Goal: Use online tool/utility: Use online tool/utility

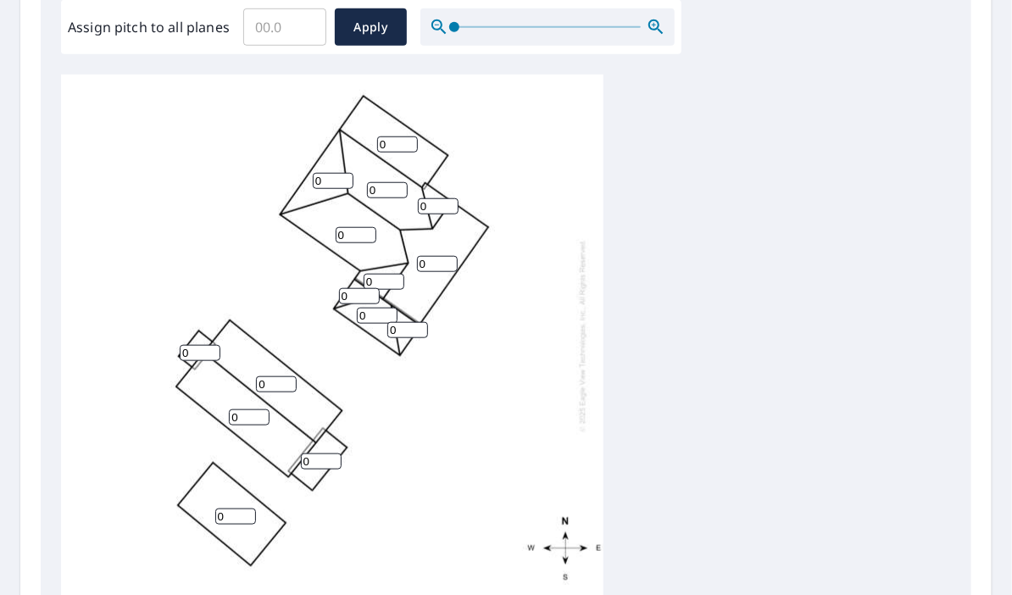
scroll to position [595, 0]
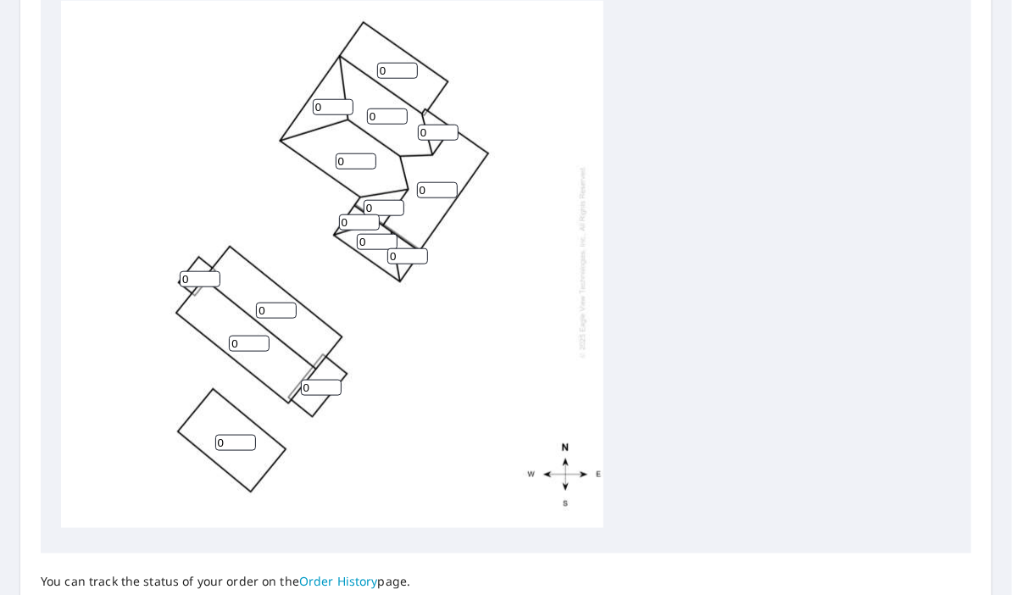
click at [230, 435] on input "0" at bounding box center [235, 443] width 41 height 16
drag, startPoint x: 227, startPoint y: 433, endPoint x: 164, endPoint y: 430, distance: 62.8
click at [167, 430] on div "0 0 0 0 0 0 0 0 0 0 0 0 0 0 0" at bounding box center [332, 262] width 542 height 532
type input "1"
drag, startPoint x: 245, startPoint y: 326, endPoint x: 180, endPoint y: 334, distance: 65.7
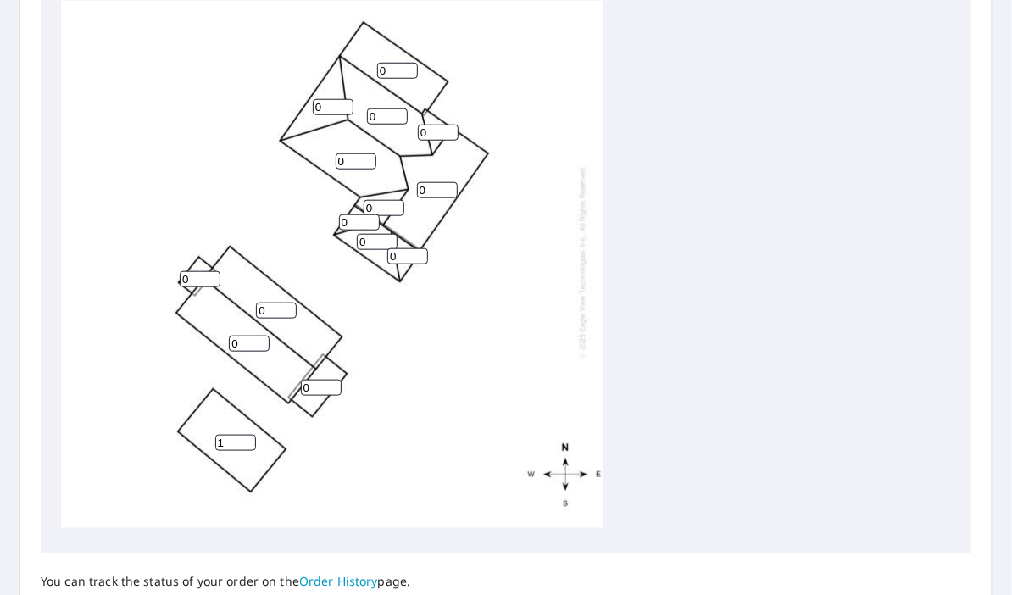
click at [188, 331] on div "0 0 0 0 1 0 0 0 0 0 0 0 0 0 0" at bounding box center [332, 262] width 542 height 532
type input "4"
click at [262, 302] on input "0" at bounding box center [276, 310] width 41 height 16
type input "4"
drag, startPoint x: 196, startPoint y: 263, endPoint x: 149, endPoint y: 259, distance: 46.8
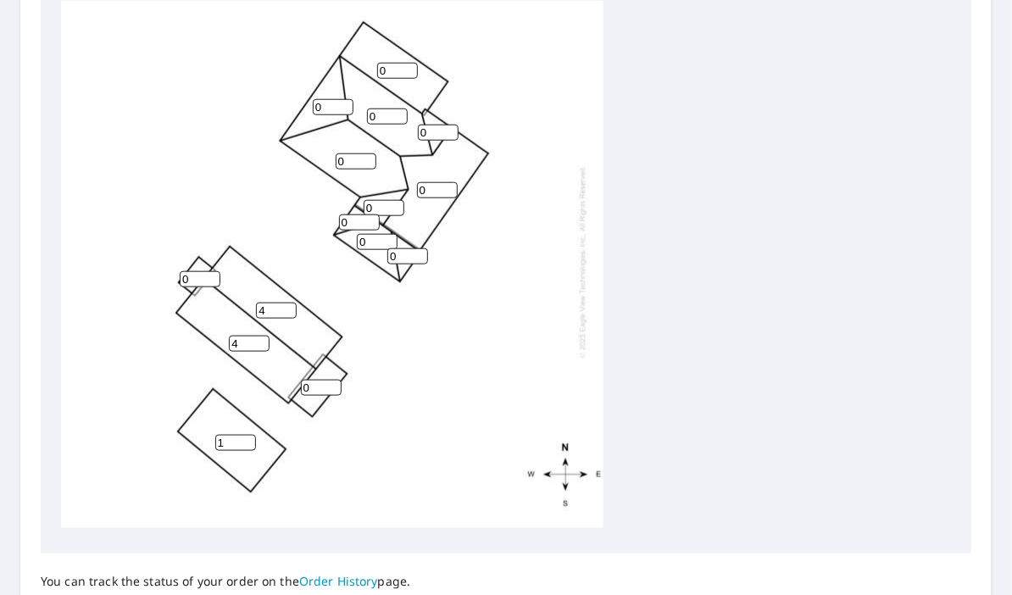
click at [163, 261] on div "4 4 0 0 1 0 0 0 0 0 0 0 0 0 0" at bounding box center [332, 262] width 542 height 532
type input "4"
click at [318, 380] on input "0" at bounding box center [321, 388] width 41 height 16
type input "2"
drag, startPoint x: 395, startPoint y: 53, endPoint x: 297, endPoint y: 62, distance: 97.9
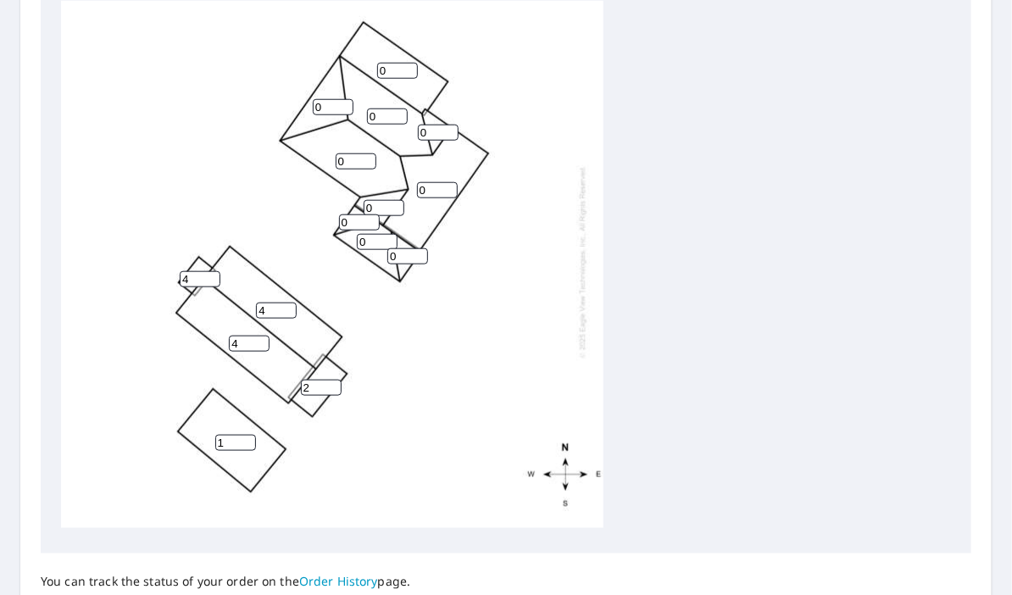
click at [315, 64] on div "4 4 0 0 1 0 0 0 0 2 0 0 4 0 0" at bounding box center [332, 262] width 542 height 532
type input "1"
drag, startPoint x: 325, startPoint y: 97, endPoint x: 288, endPoint y: 98, distance: 37.3
click at [288, 98] on div "4 4 0 0 1 0 1 0 0 2 0 0 4 0 0" at bounding box center [332, 262] width 542 height 532
type input "9"
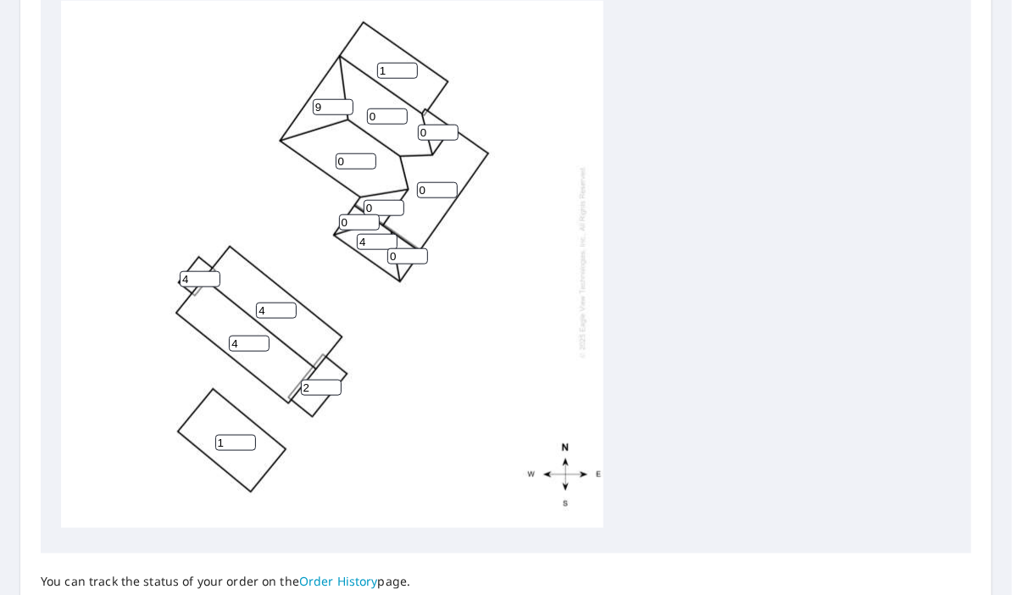
type input "4"
type input "9"
type input "4"
type input "9"
type input "4"
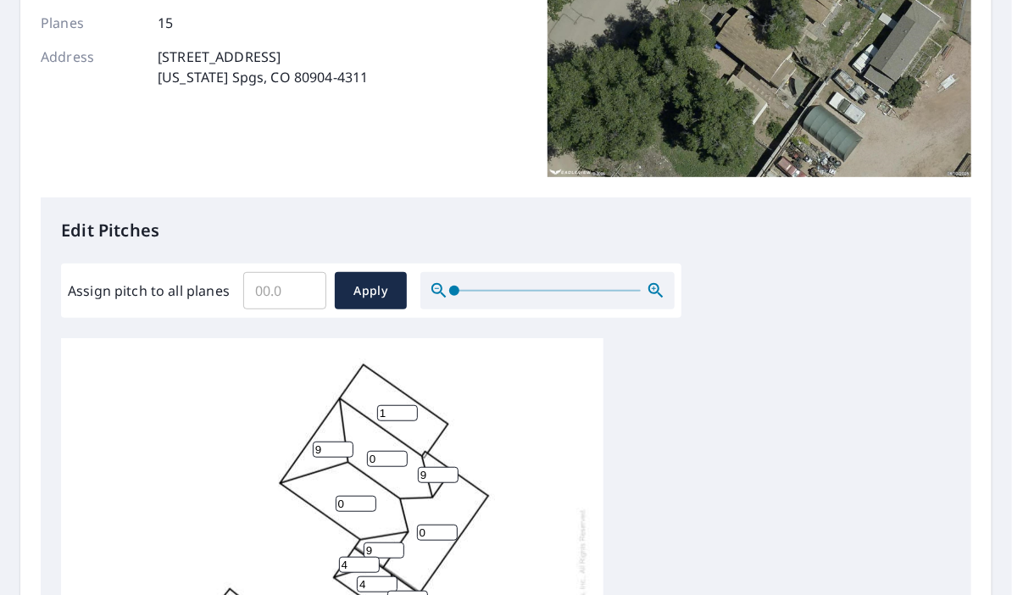
scroll to position [258, 0]
drag, startPoint x: 386, startPoint y: 459, endPoint x: 310, endPoint y: 456, distance: 76.3
click at [310, 456] on div "4 4 0 0 1 0 1 9 4 2 9 4 4 9 4" at bounding box center [332, 604] width 542 height 532
type input "9"
drag, startPoint x: 345, startPoint y: 501, endPoint x: 266, endPoint y: 498, distance: 78.8
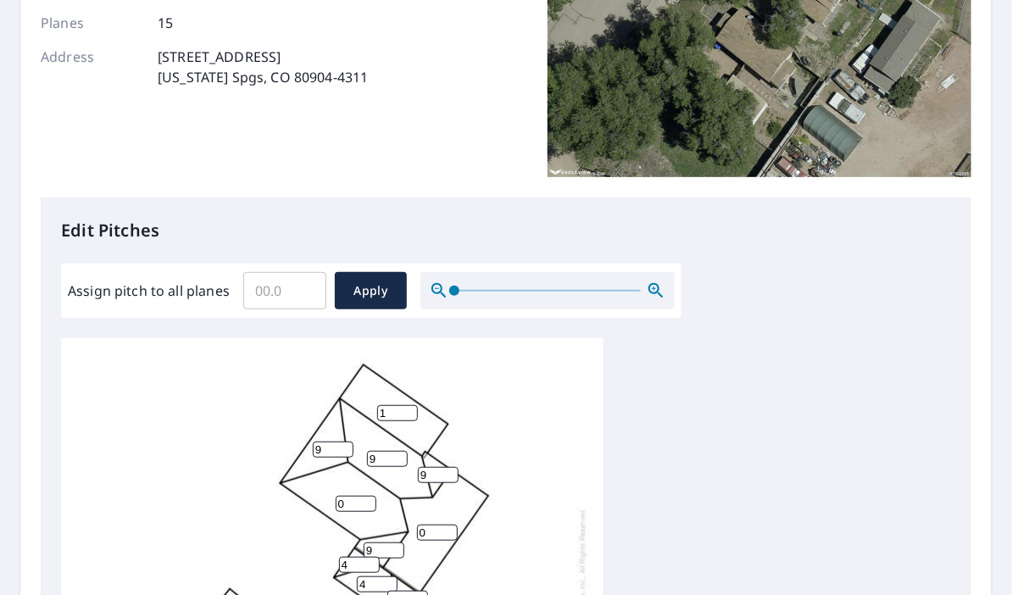
click at [266, 498] on div "4 4 0 0 1 9 1 9 4 2 9 4 4 9 4" at bounding box center [332, 604] width 542 height 532
type input "9"
drag, startPoint x: 424, startPoint y: 533, endPoint x: 359, endPoint y: 533, distance: 65.2
click at [359, 533] on div "4 4 0 9 1 9 1 9 4 2 9 4 4 9 4" at bounding box center [332, 604] width 542 height 532
type input "9"
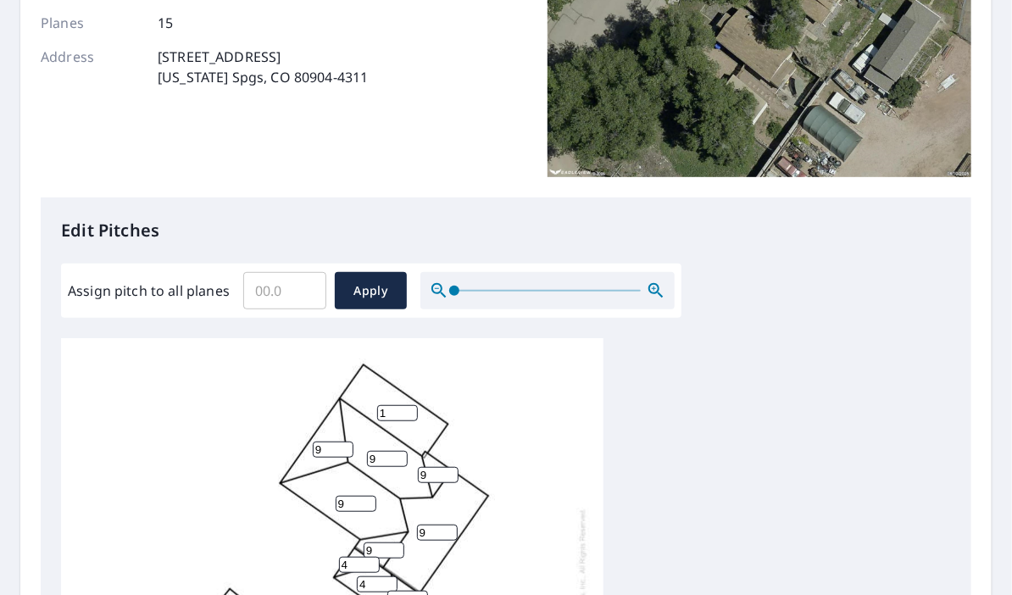
click at [768, 447] on div "4 4 9 9 1 9 1 9 4 2 9 4 4 9 4" at bounding box center [506, 604] width 890 height 532
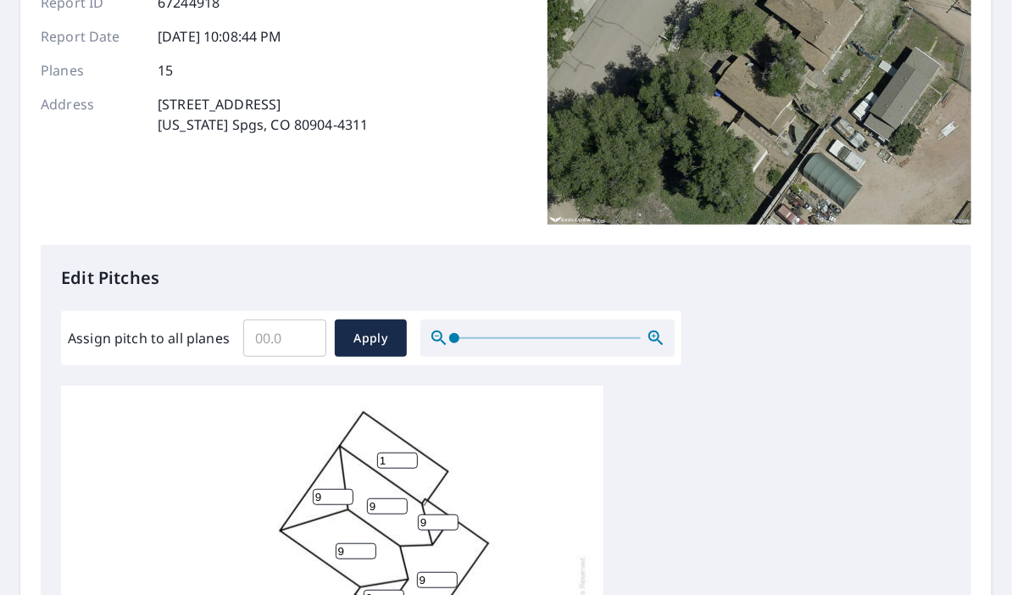
scroll to position [208, 0]
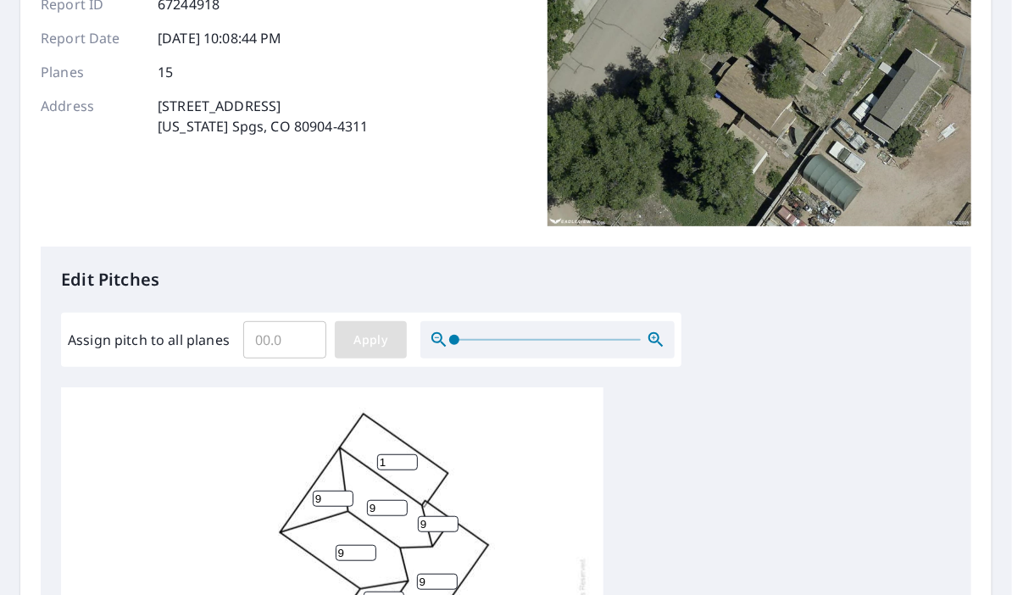
click at [385, 341] on span "Apply" at bounding box center [370, 340] width 45 height 21
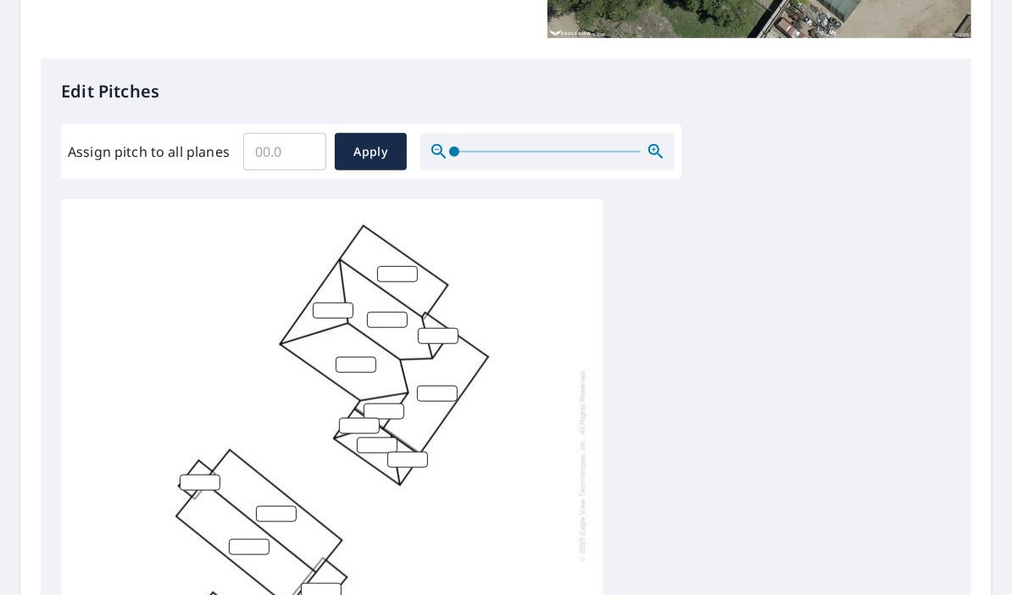
scroll to position [396, 0]
click at [401, 270] on input "number" at bounding box center [397, 274] width 41 height 16
click at [286, 152] on input "Assign pitch to all planes" at bounding box center [284, 151] width 83 height 47
type input "0"
type input "9"
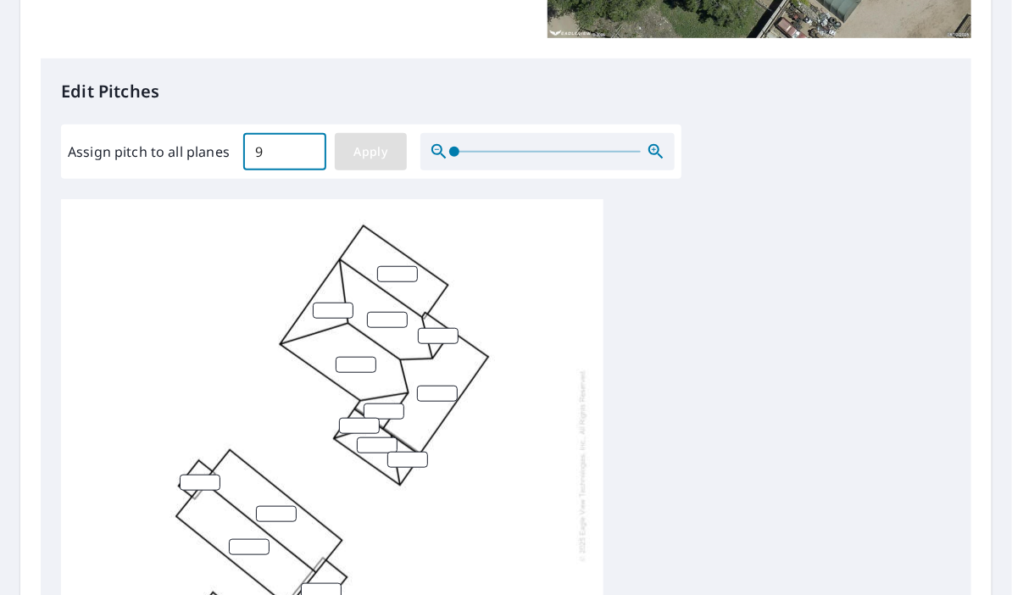
click at [377, 155] on span "Apply" at bounding box center [370, 151] width 45 height 21
type input "9"
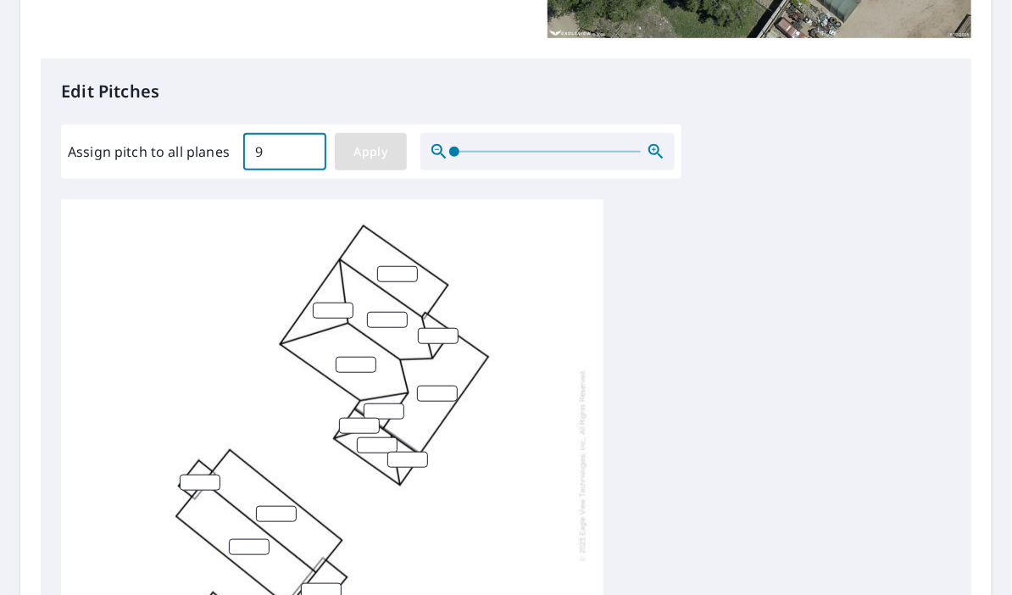
type input "9"
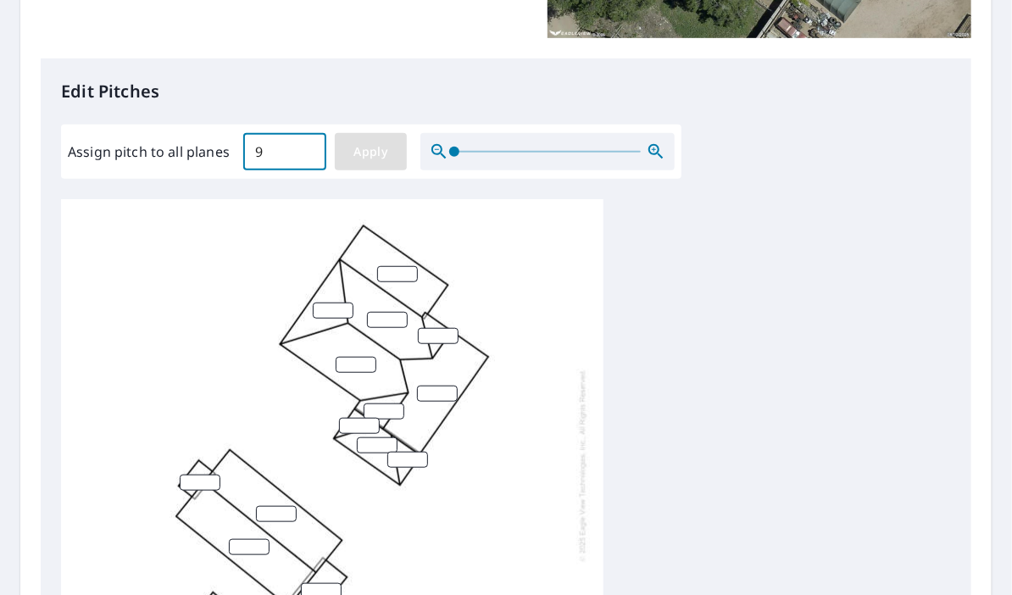
type input "9"
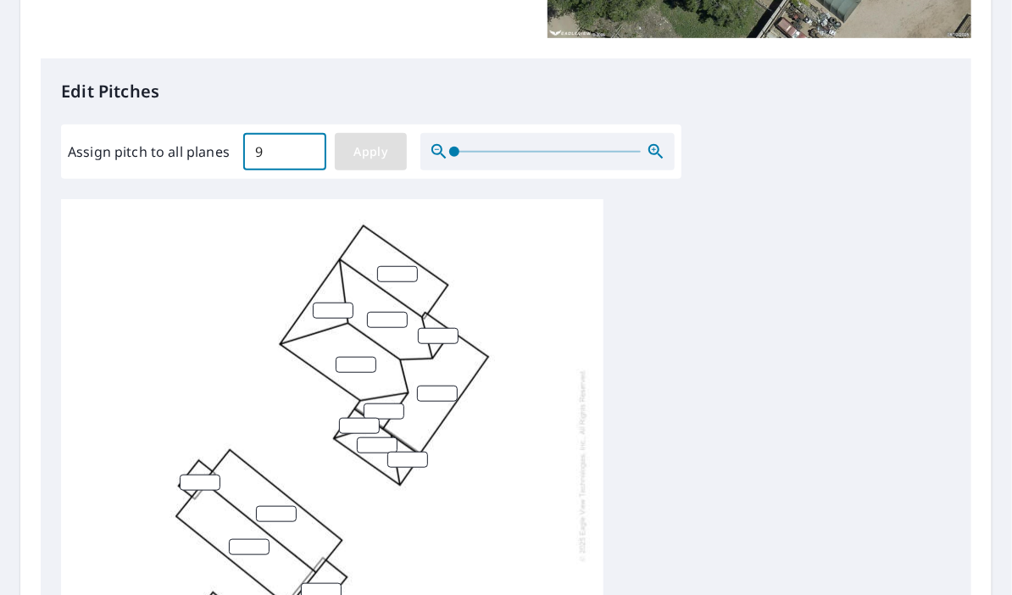
type input "9"
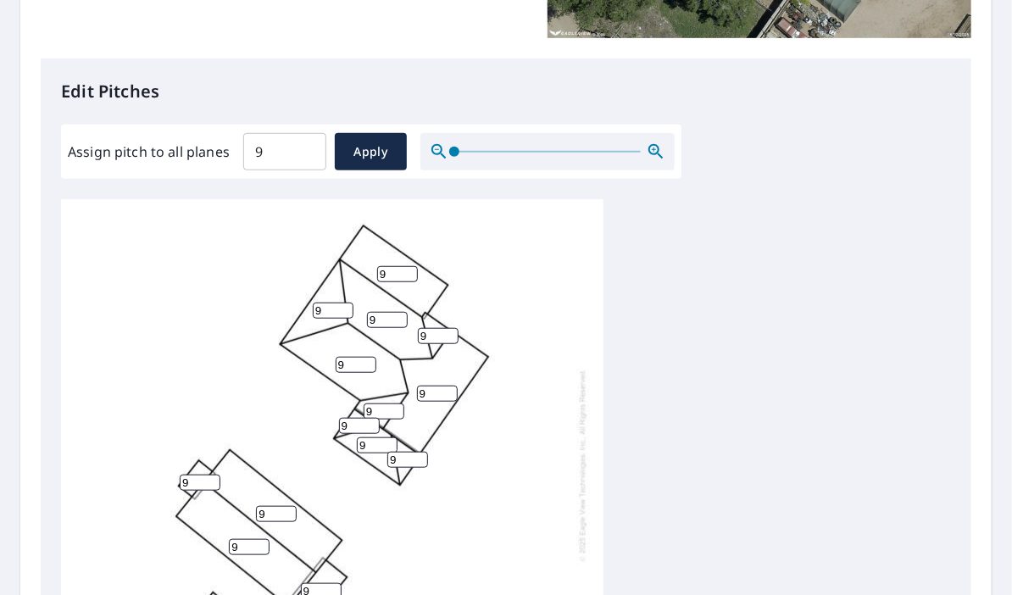
drag, startPoint x: 392, startPoint y: 275, endPoint x: 291, endPoint y: 281, distance: 101.0
click at [295, 280] on div "9 9 9 9 9 9 9 9 9 9 9 9 9 9 9" at bounding box center [332, 465] width 542 height 532
type input "1"
drag, startPoint x: 352, startPoint y: 427, endPoint x: 296, endPoint y: 427, distance: 56.8
click at [297, 427] on div "9 9 9 9 9 9 1 9 9 9 9 9 9 9 9" at bounding box center [332, 465] width 542 height 532
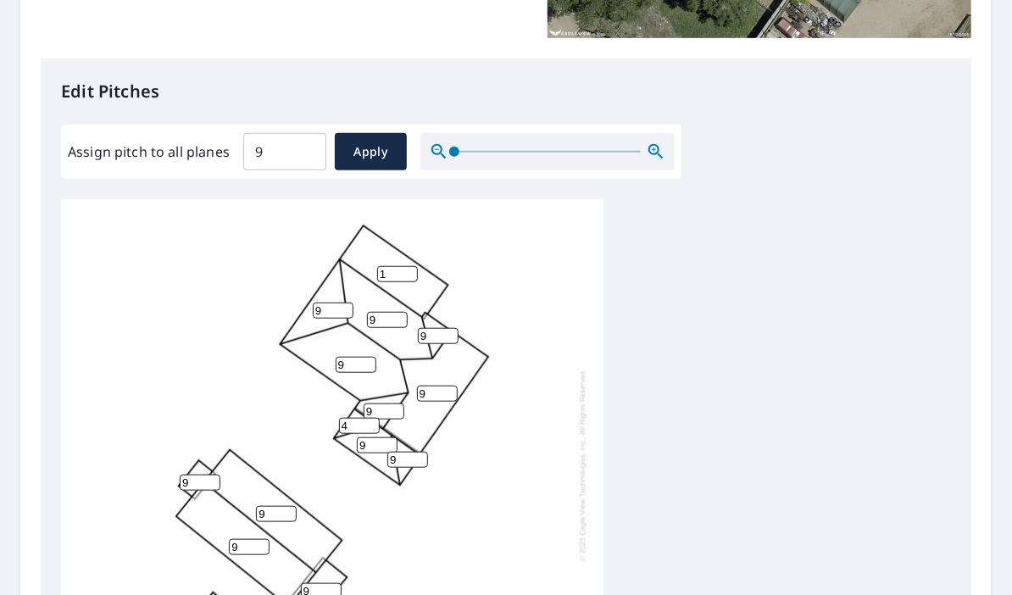
type input "4"
click at [370, 444] on input "9" at bounding box center [377, 445] width 41 height 16
type input "4"
drag, startPoint x: 398, startPoint y: 457, endPoint x: 378, endPoint y: 457, distance: 20.3
click at [378, 457] on div "9 9 9 9 9 9 1 9 4 9 9 9 9 9 4" at bounding box center [332, 465] width 542 height 532
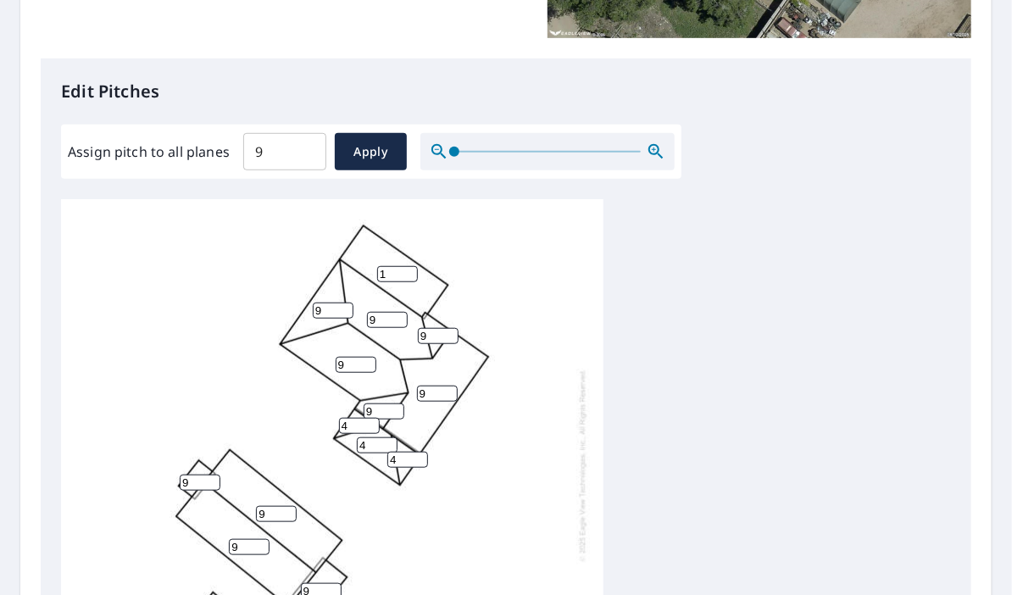
type input "4"
click at [196, 482] on input "9" at bounding box center [200, 482] width 41 height 16
type input "4"
click at [274, 507] on input "9" at bounding box center [276, 514] width 41 height 16
type input "4"
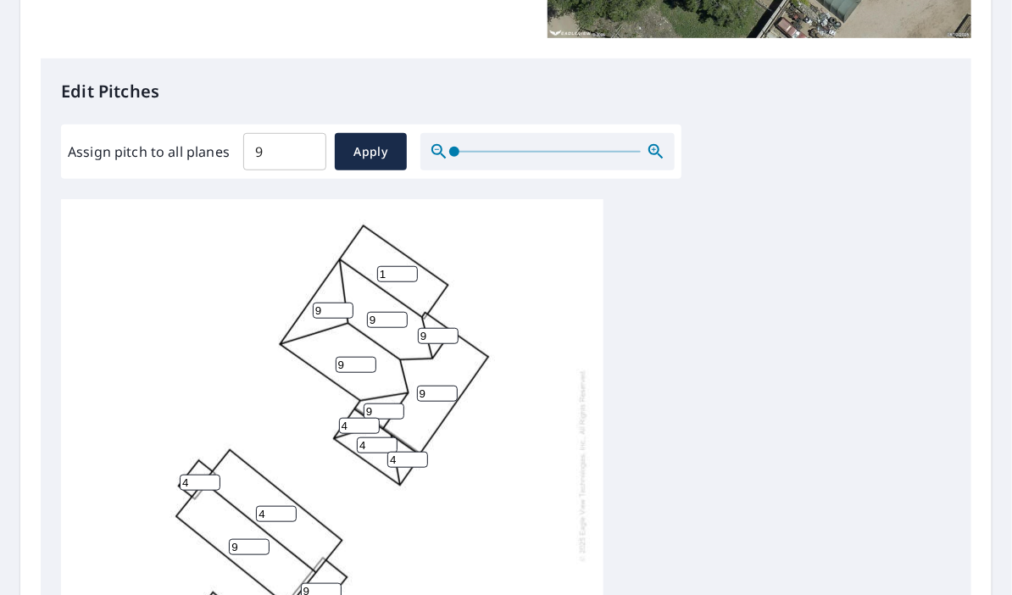
click at [242, 548] on input "9" at bounding box center [249, 547] width 41 height 16
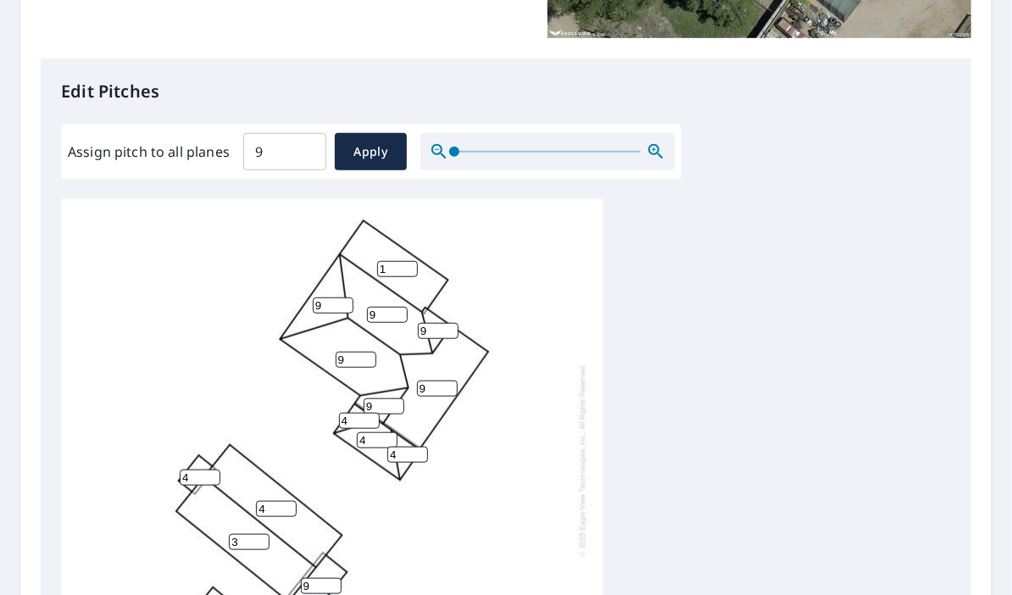
scroll to position [568, 0]
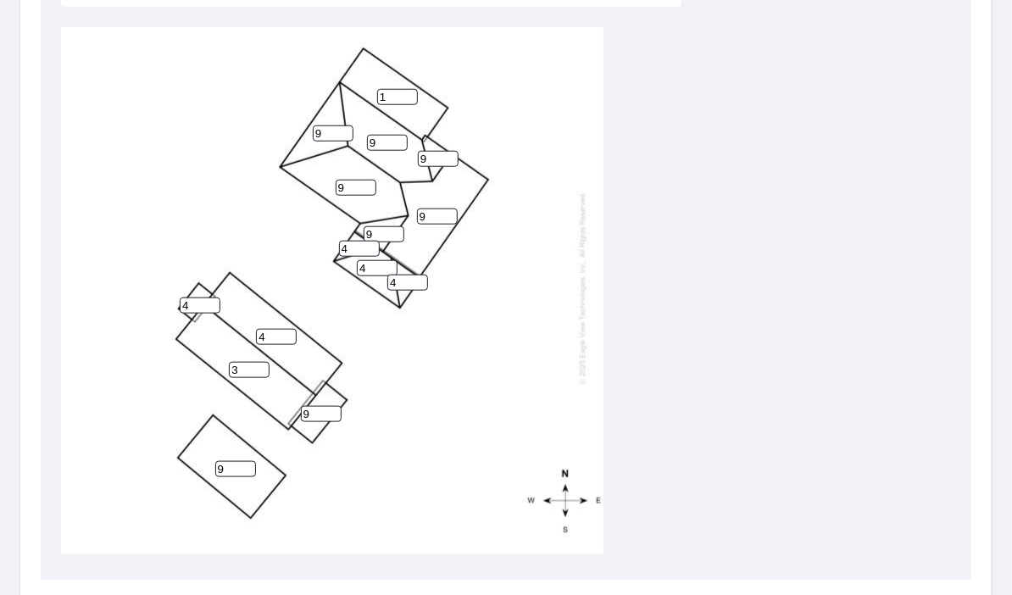
type input "3"
click at [316, 406] on input "9" at bounding box center [321, 414] width 41 height 16
type input "2"
click at [260, 362] on input "2" at bounding box center [249, 370] width 41 height 16
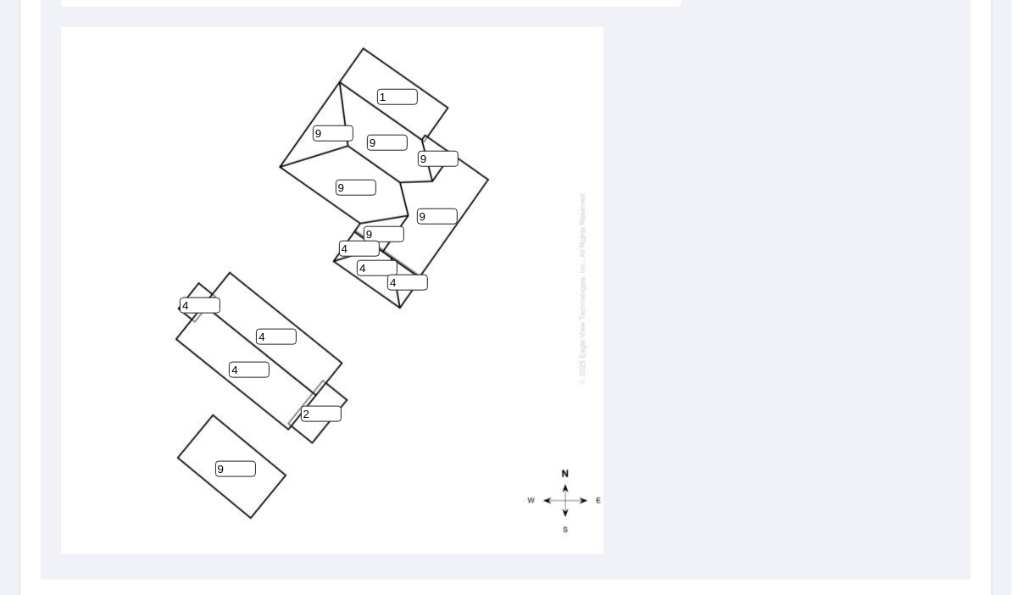
type input "4"
click at [234, 461] on input "9" at bounding box center [235, 469] width 41 height 16
type input "1"
click at [454, 424] on div "4 4 9 9 1 9 1 9 4 2 9 4 4 9 4" at bounding box center [332, 288] width 542 height 532
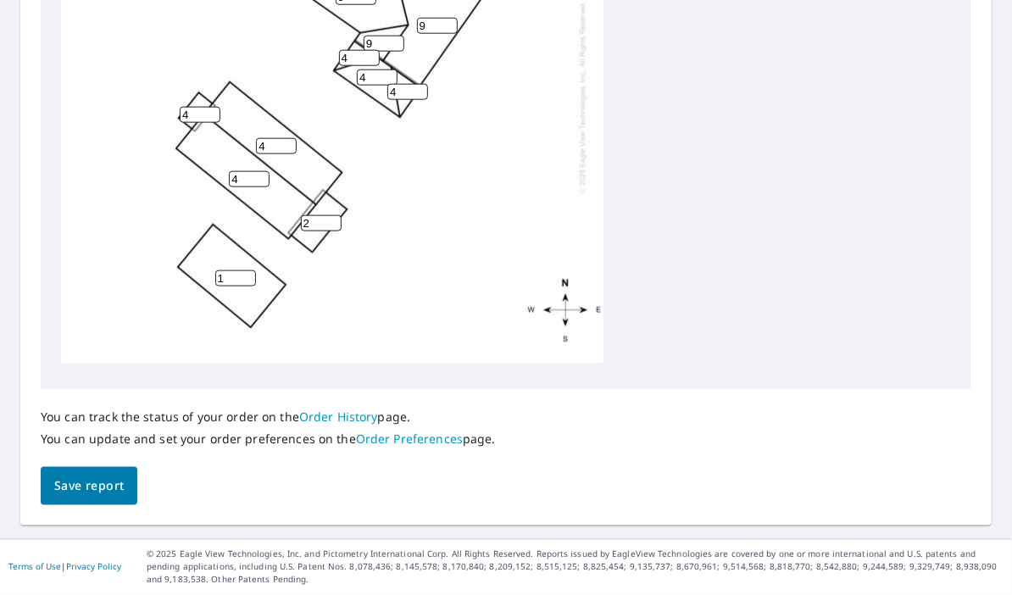
click at [113, 481] on span "Save report" at bounding box center [88, 485] width 69 height 21
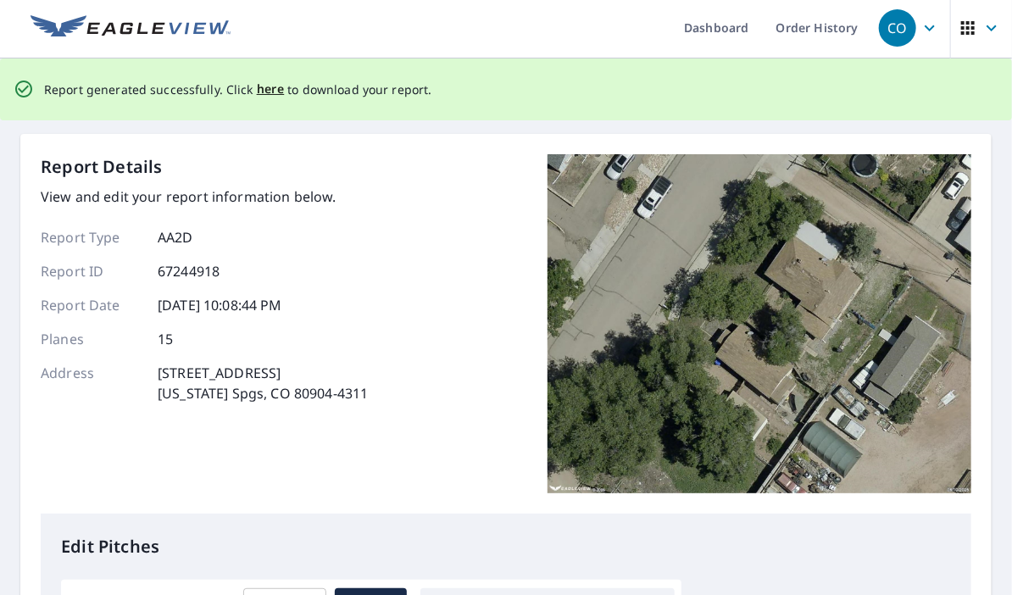
scroll to position [0, 0]
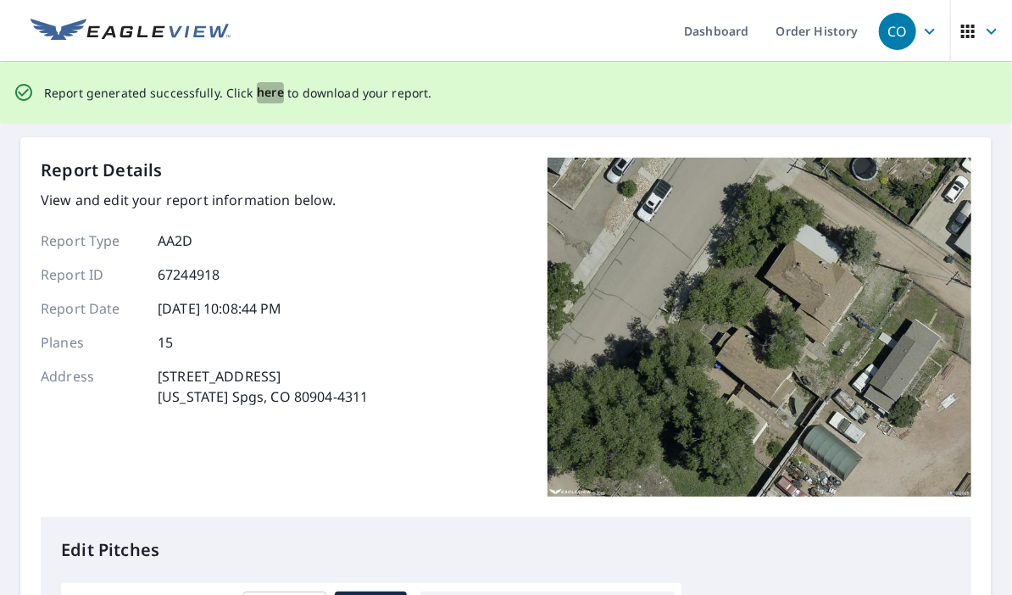
click at [270, 92] on span "here" at bounding box center [271, 92] width 28 height 21
